Goal: Task Accomplishment & Management: Manage account settings

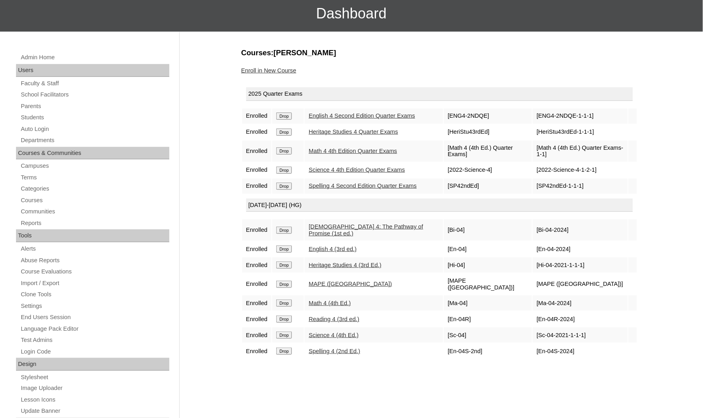
scroll to position [64, 0]
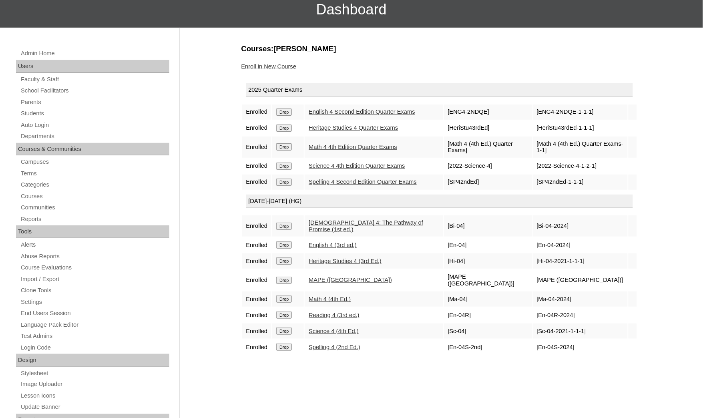
drag, startPoint x: 452, startPoint y: 379, endPoint x: 480, endPoint y: 407, distance: 39.9
click at [480, 407] on div "Courses:Dabon Nolan Kaimana Enroll in New Course 2025 Quarter Exams Enrolled Dr…" at bounding box center [437, 312] width 400 height 536
drag, startPoint x: 0, startPoint y: 305, endPoint x: 24, endPoint y: 302, distance: 23.5
click at [0, 305] on div "Admin Home Users Faculty & Staff School Facilitators Parents Students Auto Logi…" at bounding box center [351, 304] width 703 height 552
click at [48, 113] on link "Students" at bounding box center [94, 114] width 149 height 10
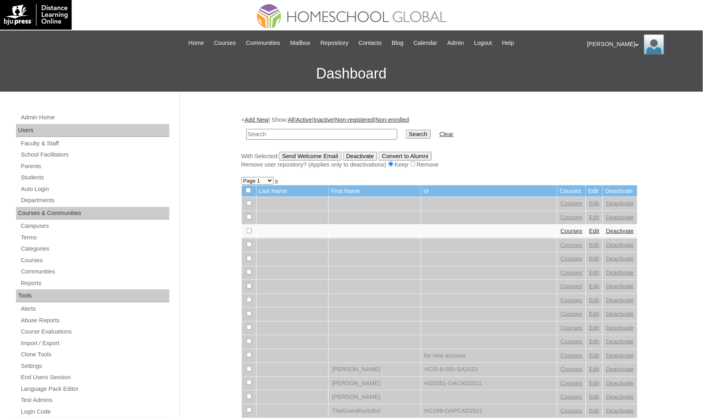
click at [266, 136] on input "text" at bounding box center [321, 134] width 151 height 11
paste input "[PERSON_NAME]"
type input "[PERSON_NAME]"
click at [406, 130] on input "Search" at bounding box center [418, 134] width 25 height 9
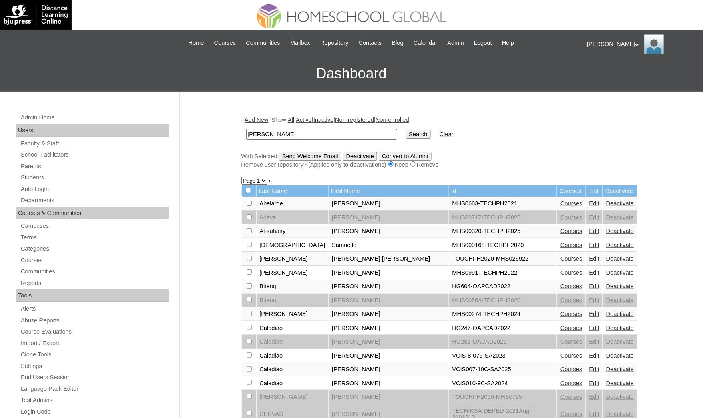
click at [406, 133] on input "Search" at bounding box center [418, 134] width 25 height 9
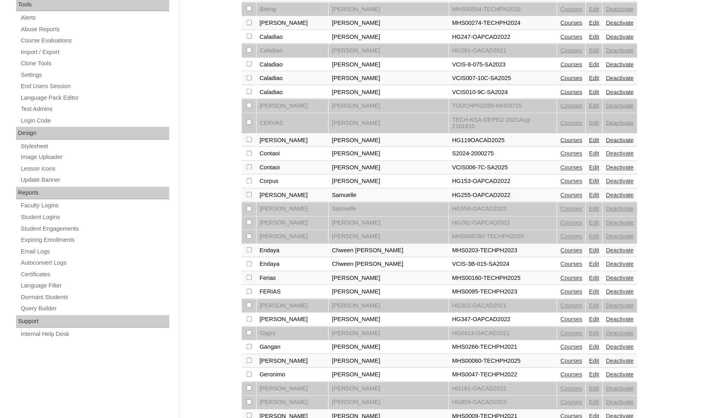
scroll to position [360, 0]
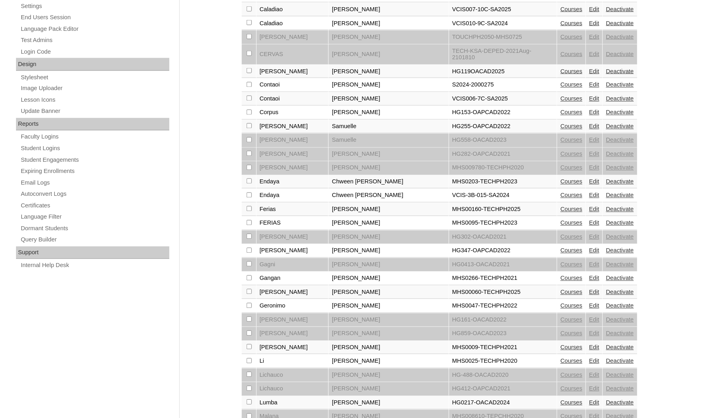
click at [561, 289] on link "Courses" at bounding box center [572, 292] width 22 height 6
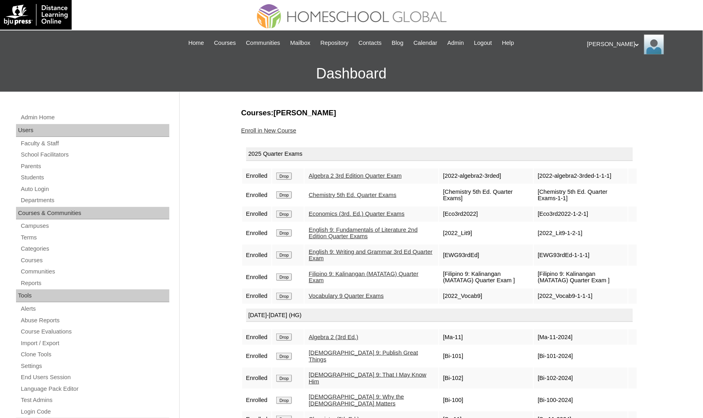
click at [0, 278] on div "Admin Home Users Faculty & Staff School Facilitators Parents Students Auto Logi…" at bounding box center [351, 368] width 703 height 552
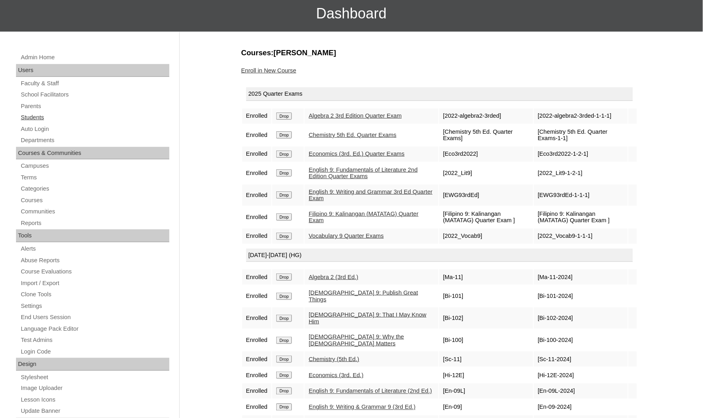
click at [50, 117] on link "Students" at bounding box center [94, 118] width 149 height 10
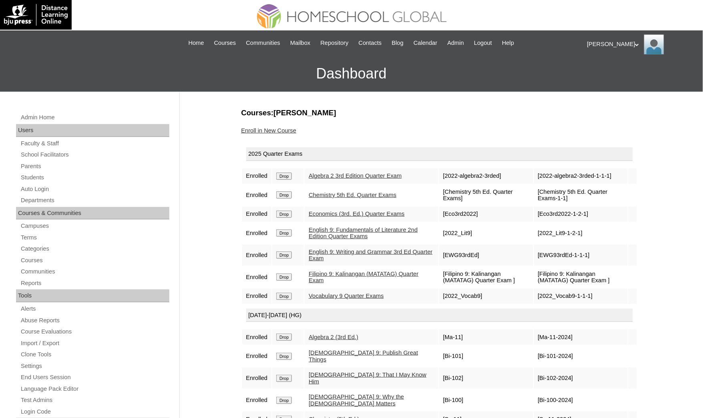
click at [259, 129] on link "Enroll in New Course" at bounding box center [268, 130] width 55 height 6
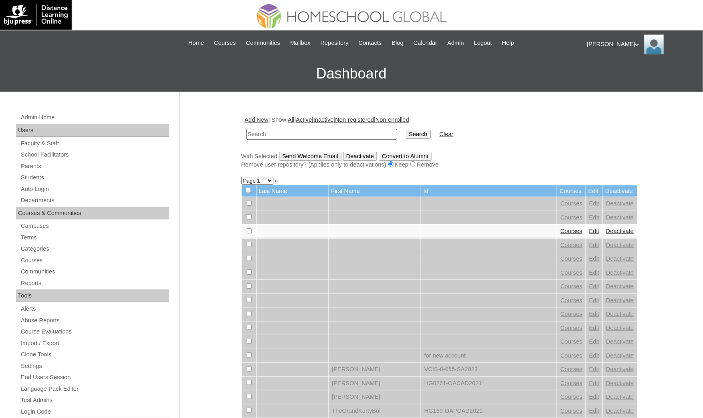
click at [269, 133] on input "text" at bounding box center [321, 134] width 151 height 11
paste input "[PERSON_NAME]"
type input "[PERSON_NAME]"
click at [406, 130] on input "Search" at bounding box center [418, 134] width 25 height 9
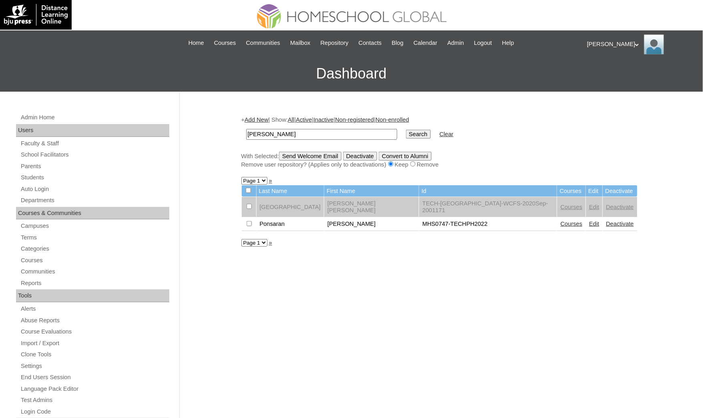
click at [561, 221] on link "Courses" at bounding box center [572, 224] width 22 height 6
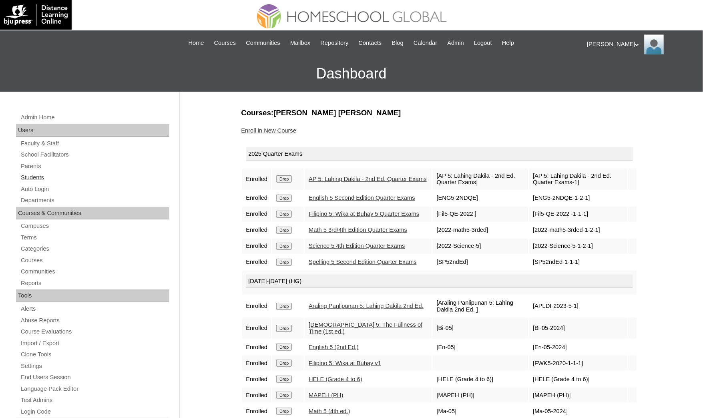
click at [61, 176] on link "Students" at bounding box center [94, 178] width 149 height 10
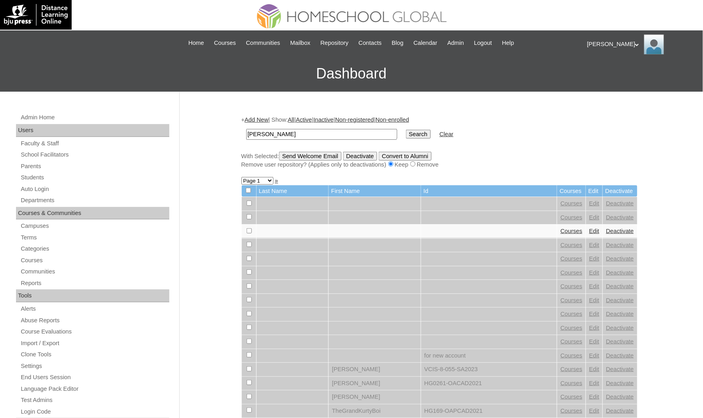
type input "Niko Khylaine"
click at [406, 130] on input "Search" at bounding box center [418, 134] width 25 height 9
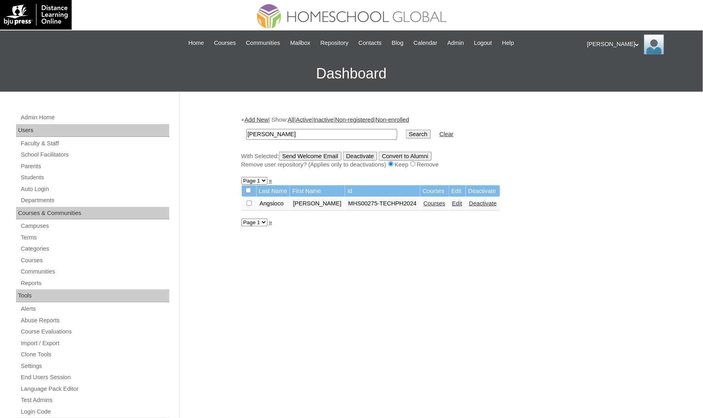
click at [424, 200] on link "Courses" at bounding box center [435, 203] width 22 height 6
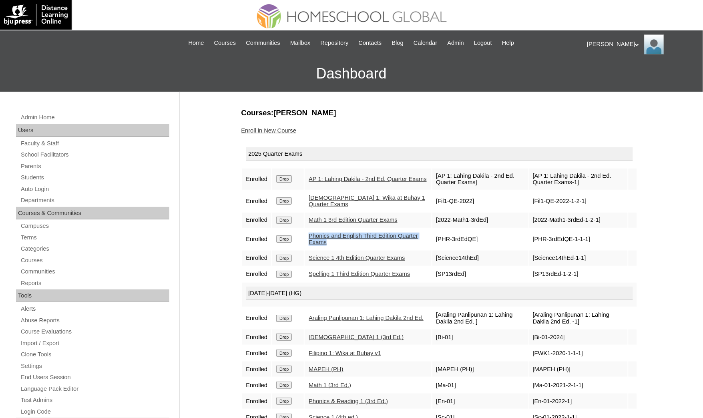
drag, startPoint x: 357, startPoint y: 239, endPoint x: 311, endPoint y: 237, distance: 46.5
click at [311, 237] on td "Phonics and English Third Edition Quarter Exams" at bounding box center [368, 239] width 127 height 21
copy link "Phonics and English Third Edition Quarter Exams"
drag, startPoint x: 0, startPoint y: 341, endPoint x: 4, endPoint y: 338, distance: 4.6
click at [0, 341] on div "Admin Home Users Faculty & Staff School Facilitators Parents Students Auto Logi…" at bounding box center [351, 368] width 703 height 552
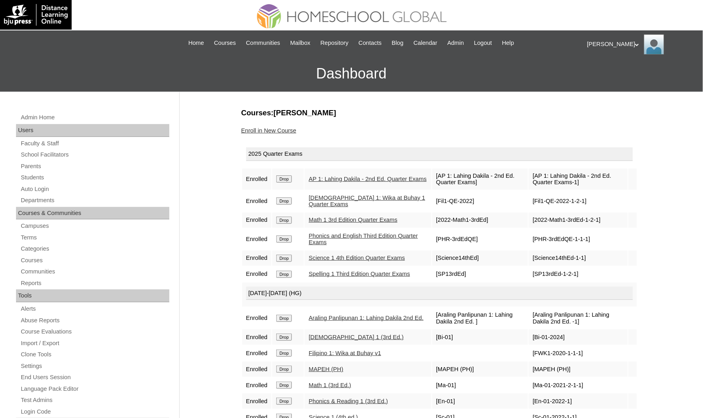
scroll to position [60, 0]
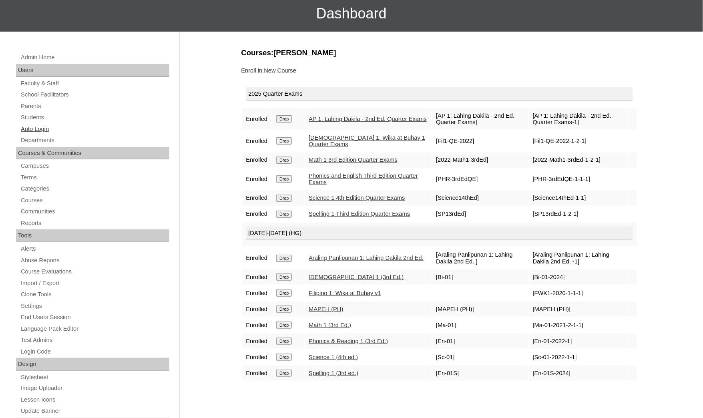
click at [43, 129] on link "Auto Login" at bounding box center [94, 129] width 149 height 10
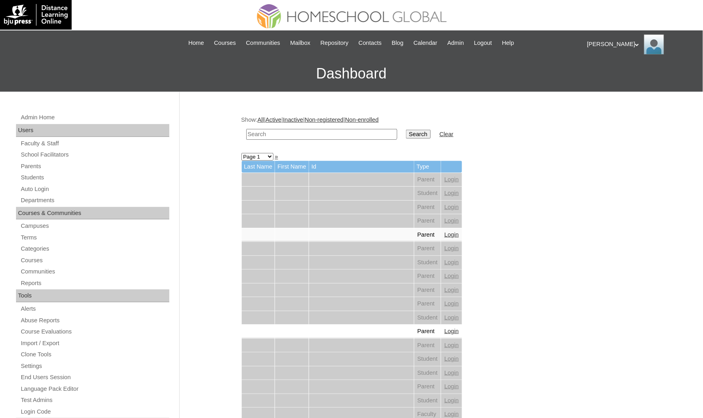
click at [280, 129] on input "text" at bounding box center [321, 134] width 151 height 11
paste input "[PERSON_NAME] [PERSON_NAME]"
type input "[PERSON_NAME] [PERSON_NAME]"
click at [406, 130] on input "Search" at bounding box center [418, 134] width 25 height 9
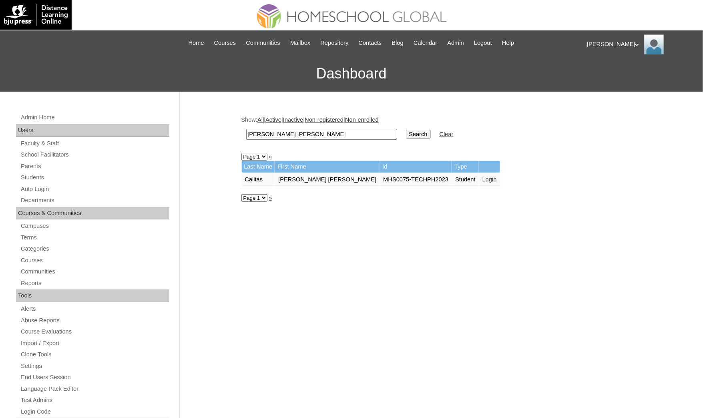
click at [482, 178] on link "Login" at bounding box center [489, 179] width 14 height 6
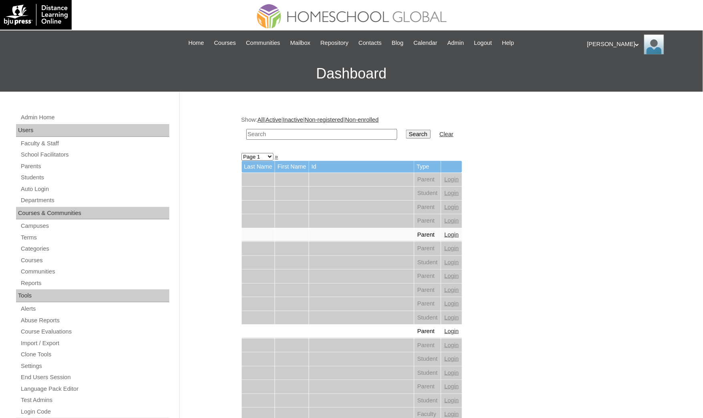
click at [293, 130] on input "text" at bounding box center [321, 134] width 151 height 11
type input "[PERSON_NAME]"
click at [406, 130] on input "Search" at bounding box center [418, 134] width 25 height 9
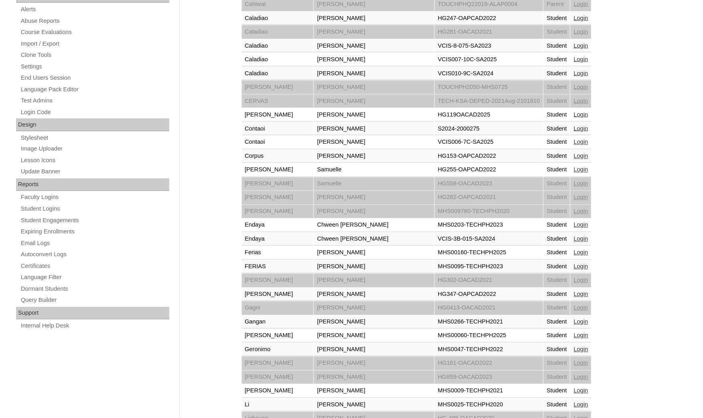
scroll to position [300, 0]
click at [574, 332] on link "Login" at bounding box center [581, 335] width 14 height 6
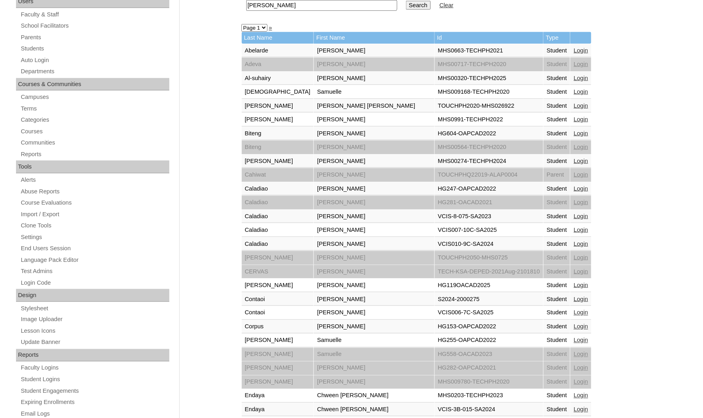
scroll to position [60, 0]
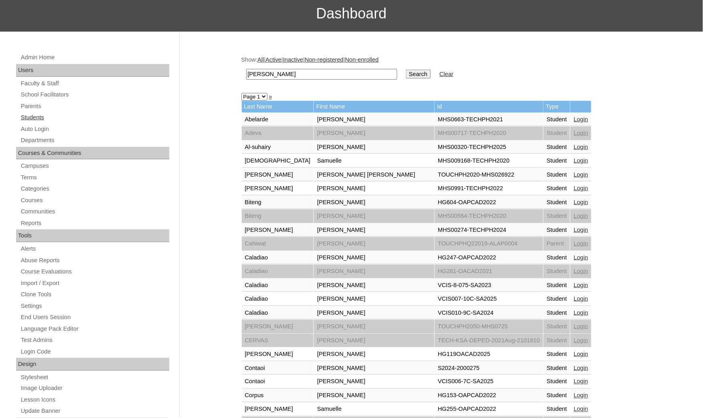
click at [38, 117] on link "Students" at bounding box center [94, 118] width 149 height 10
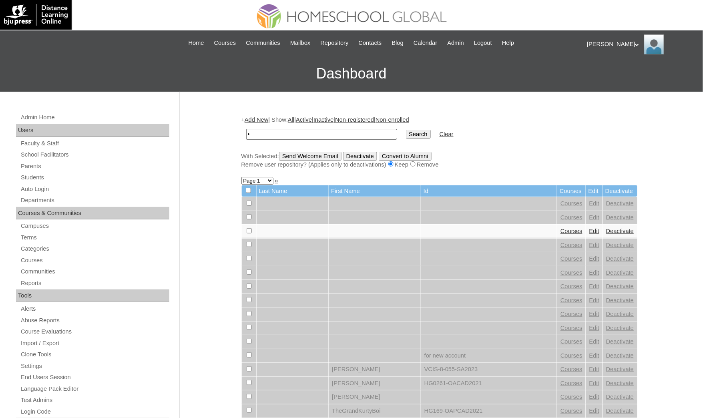
type input "•"
type input "[PERSON_NAME]"
click at [406, 135] on input "Search" at bounding box center [418, 134] width 25 height 9
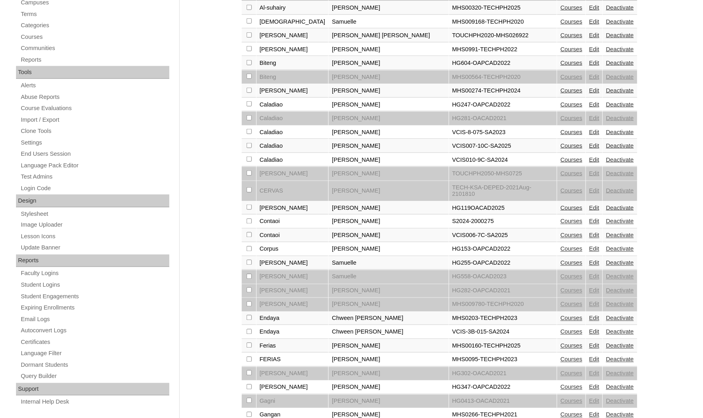
scroll to position [300, 0]
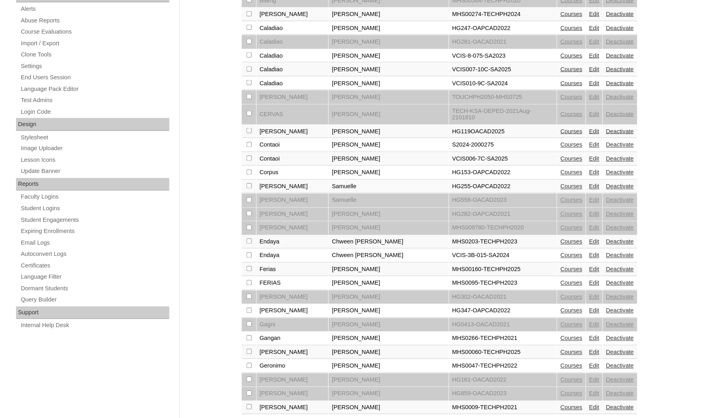
click at [561, 349] on link "Courses" at bounding box center [572, 352] width 22 height 6
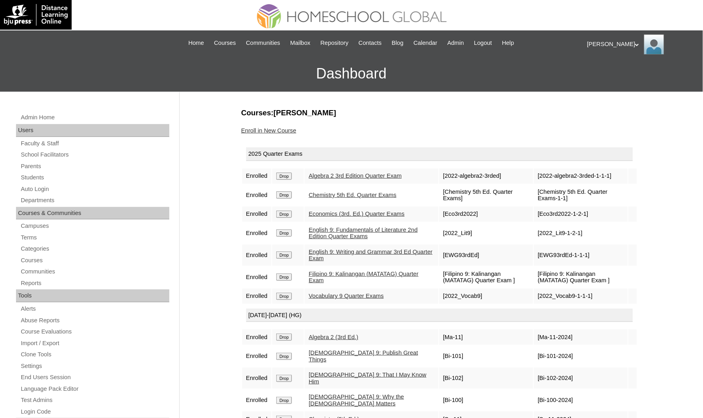
click at [0, 329] on div "Admin Home Users Faculty & Staff School Facilitators Parents Students Auto Logi…" at bounding box center [351, 368] width 703 height 552
drag, startPoint x: 0, startPoint y: 322, endPoint x: 86, endPoint y: 213, distance: 138.6
click at [0, 322] on div "Admin Home Users Faculty & Staff School Facilitators Parents Students Auto Logi…" at bounding box center [351, 368] width 703 height 552
click at [58, 181] on link "Students" at bounding box center [94, 178] width 149 height 10
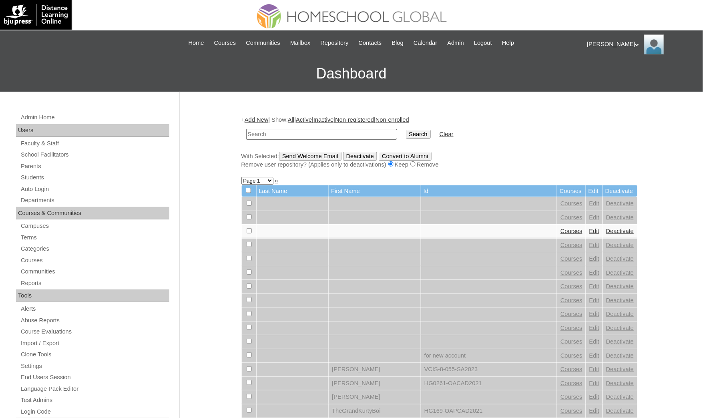
click at [267, 131] on input "text" at bounding box center [321, 134] width 151 height 11
paste input "[PERSON_NAME]"
type input "[PERSON_NAME]"
click at [406, 130] on input "Search" at bounding box center [418, 134] width 25 height 9
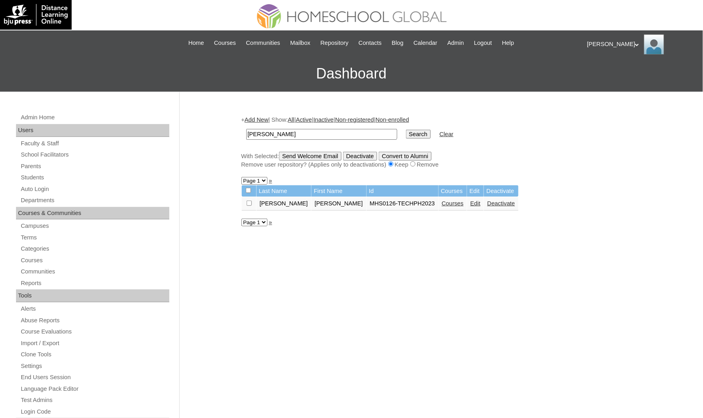
click at [442, 201] on link "Courses" at bounding box center [453, 203] width 22 height 6
